Goal: Task Accomplishment & Management: Use online tool/utility

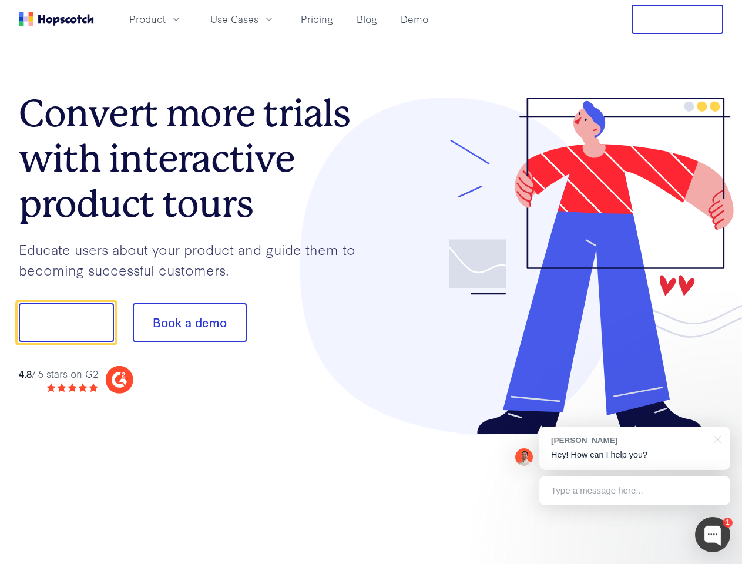
click at [371, 282] on div at bounding box center [547, 267] width 352 height 338
click at [166, 19] on span "Product" at bounding box center [147, 19] width 36 height 15
click at [258, 19] on span "Use Cases" at bounding box center [234, 19] width 48 height 15
click at [677, 19] on button "Free Trial" at bounding box center [678, 19] width 92 height 29
click at [66, 323] on button "Show me!" at bounding box center [66, 322] width 95 height 39
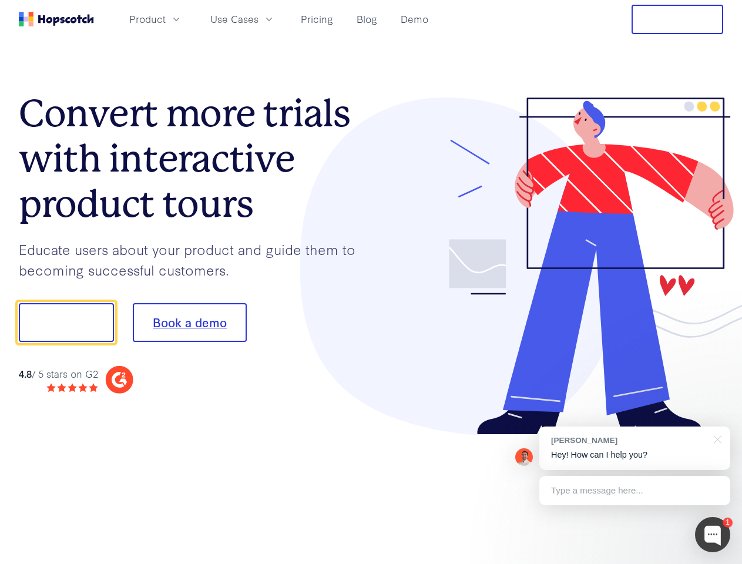
click at [189, 323] on button "Book a demo" at bounding box center [190, 322] width 114 height 39
click at [713, 535] on div at bounding box center [712, 534] width 35 height 35
click at [634, 448] on div "[PERSON_NAME] Hey! How can I help you?" at bounding box center [634, 448] width 191 height 43
click at [716, 438] on div at bounding box center [620, 321] width 220 height 392
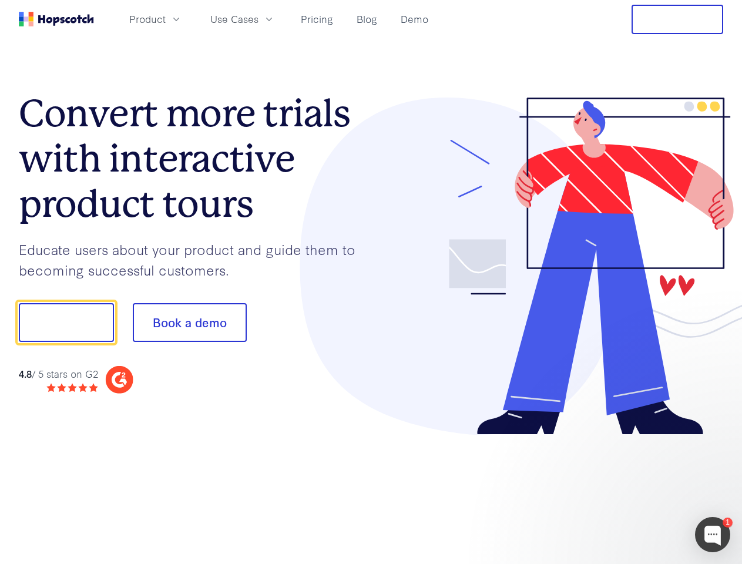
click at [634, 491] on div at bounding box center [620, 321] width 220 height 392
